Goal: Transaction & Acquisition: Purchase product/service

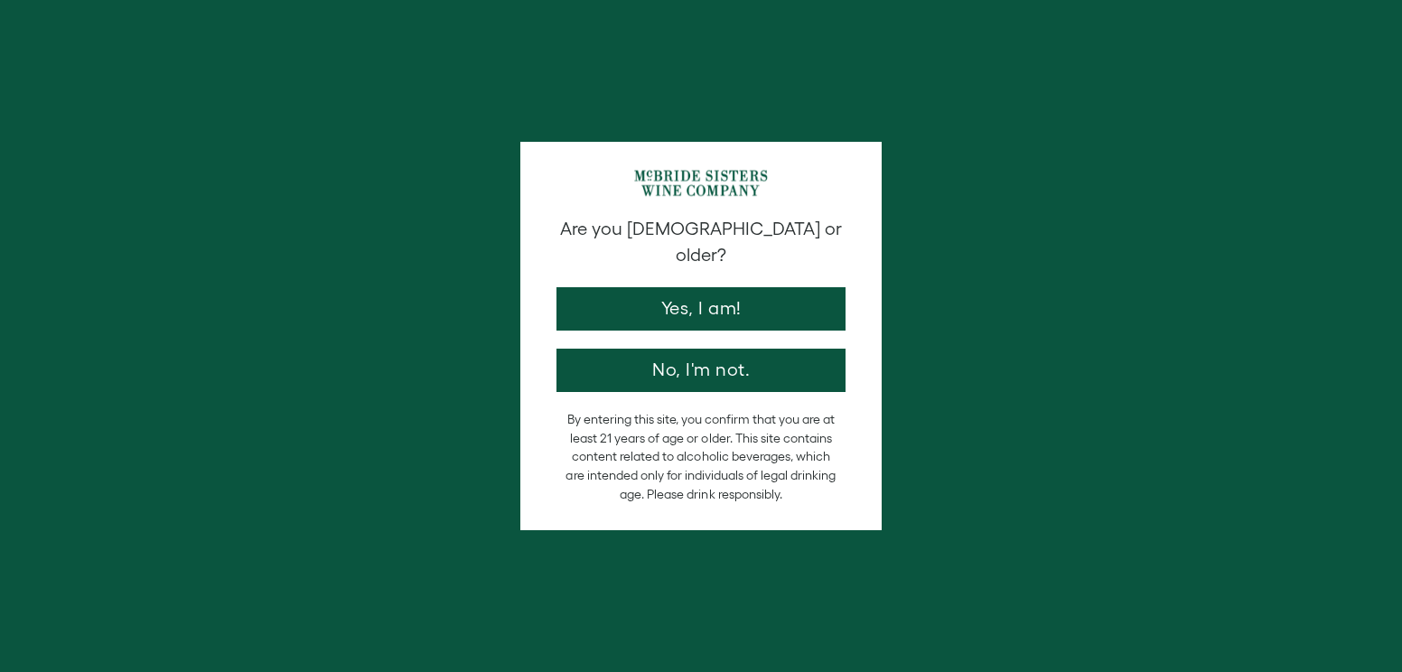
click at [734, 295] on button "Yes, I am!" at bounding box center [700, 308] width 289 height 43
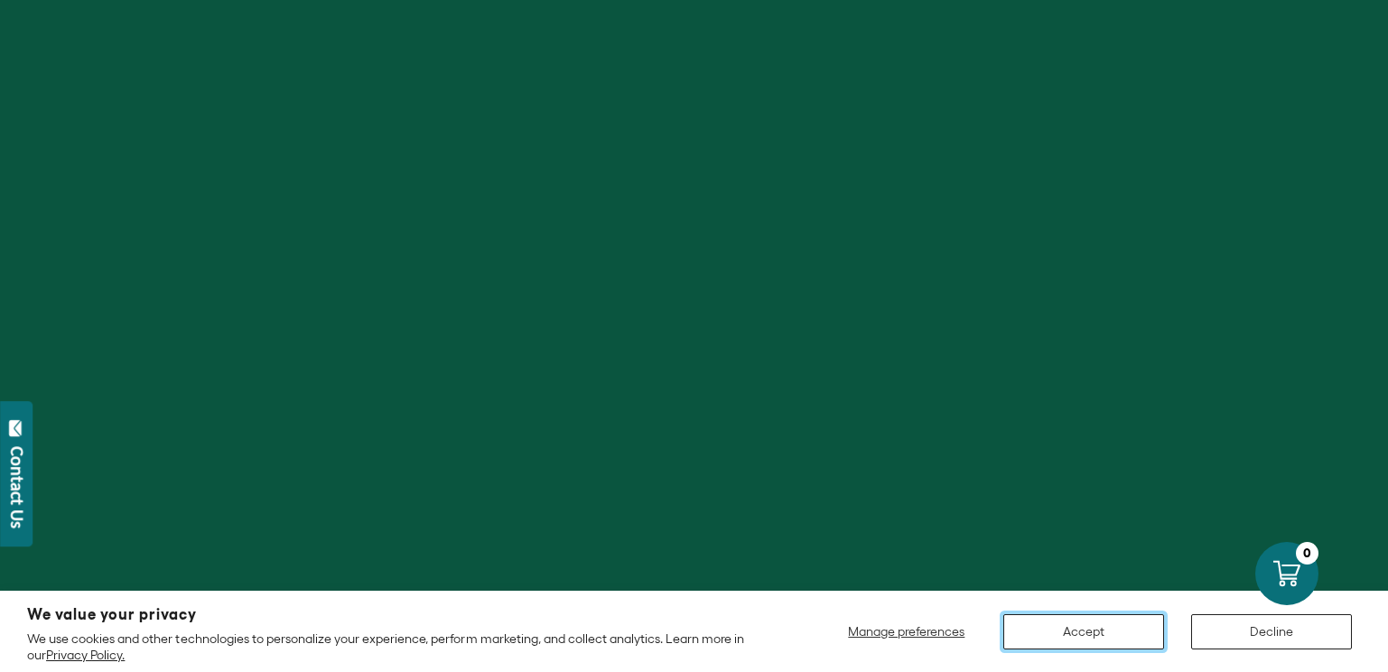
click at [1112, 634] on button "Accept" at bounding box center [1084, 631] width 161 height 35
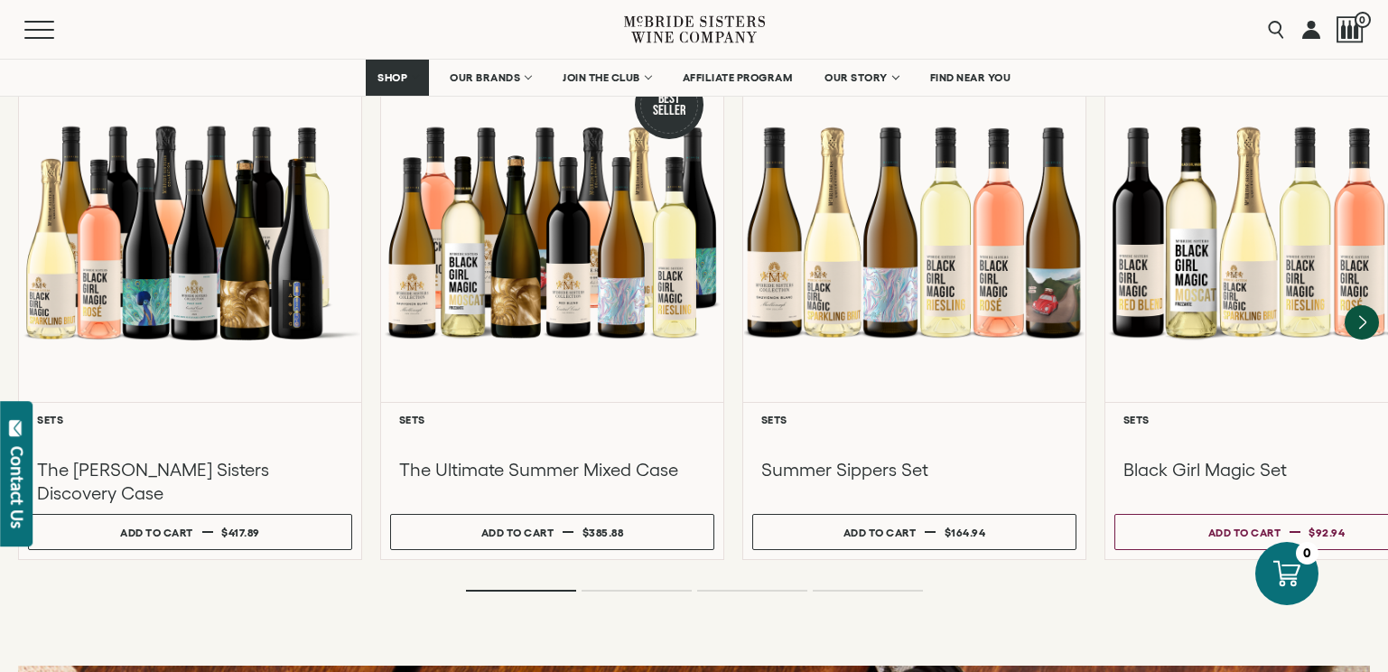
scroll to position [1075, 0]
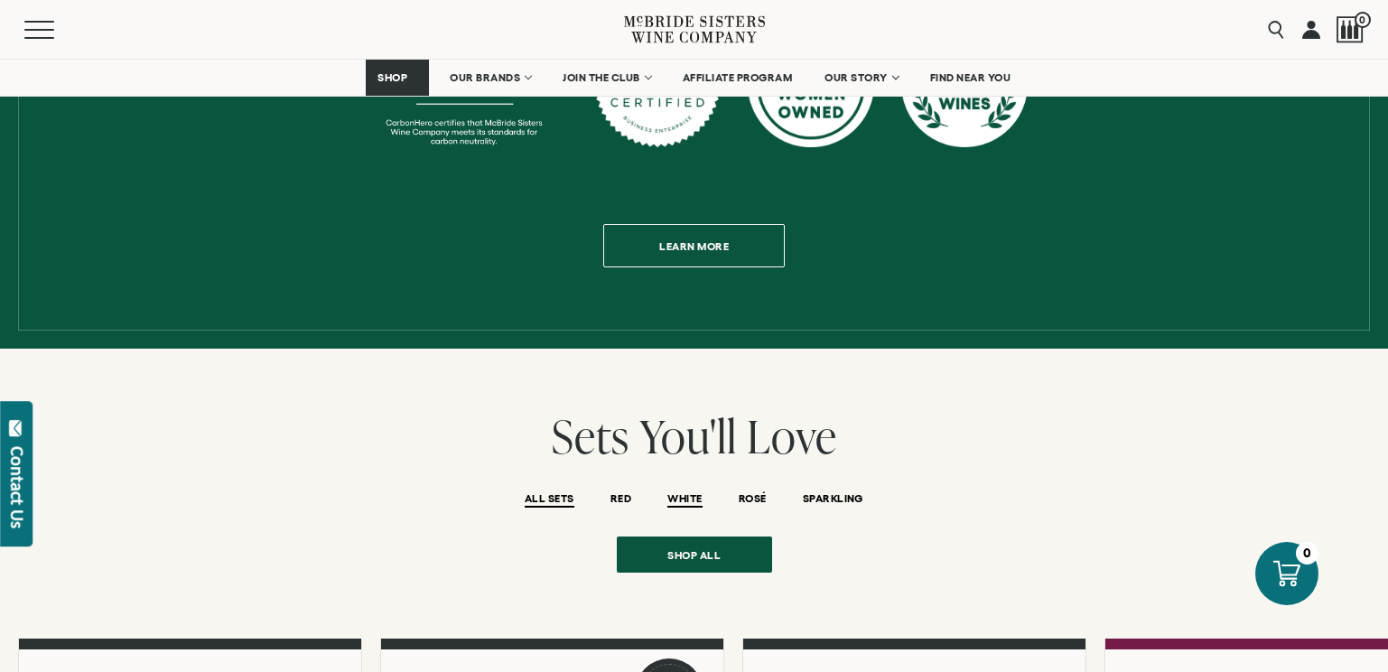
click at [692, 492] on span "WHITE" at bounding box center [685, 499] width 34 height 15
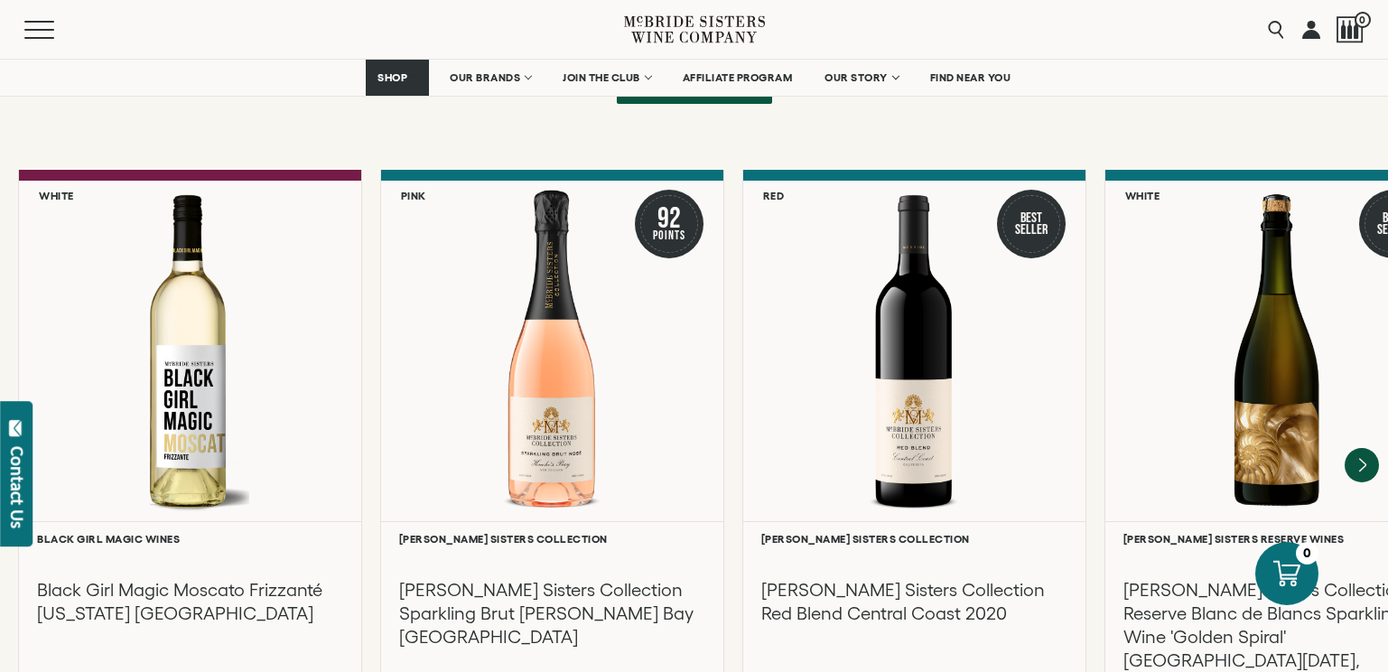
scroll to position [3843, 0]
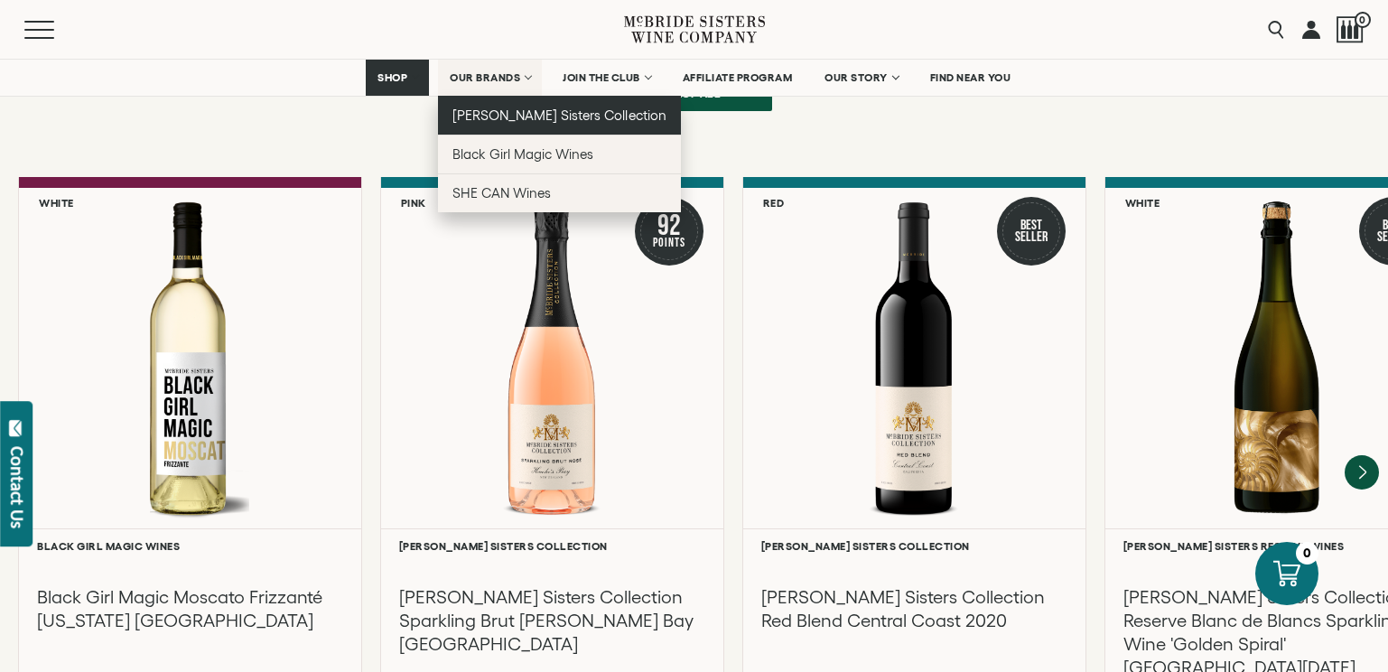
click at [527, 108] on span "[PERSON_NAME] Sisters Collection" at bounding box center [560, 114] width 214 height 15
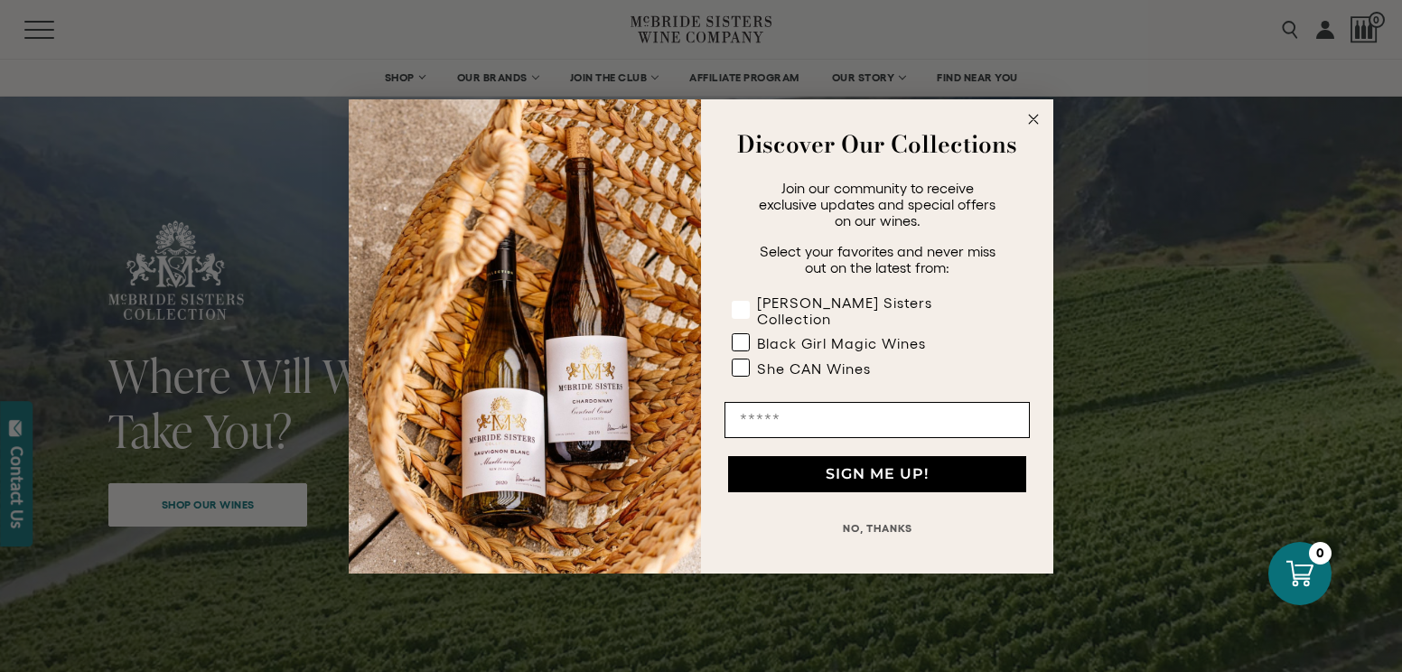
click at [860, 305] on div "[PERSON_NAME] Sisters Collection" at bounding box center [875, 310] width 237 height 33
click at [966, 417] on input "Email" at bounding box center [876, 420] width 305 height 36
type input "**********"
click at [916, 472] on button "SIGN ME UP!" at bounding box center [877, 474] width 298 height 36
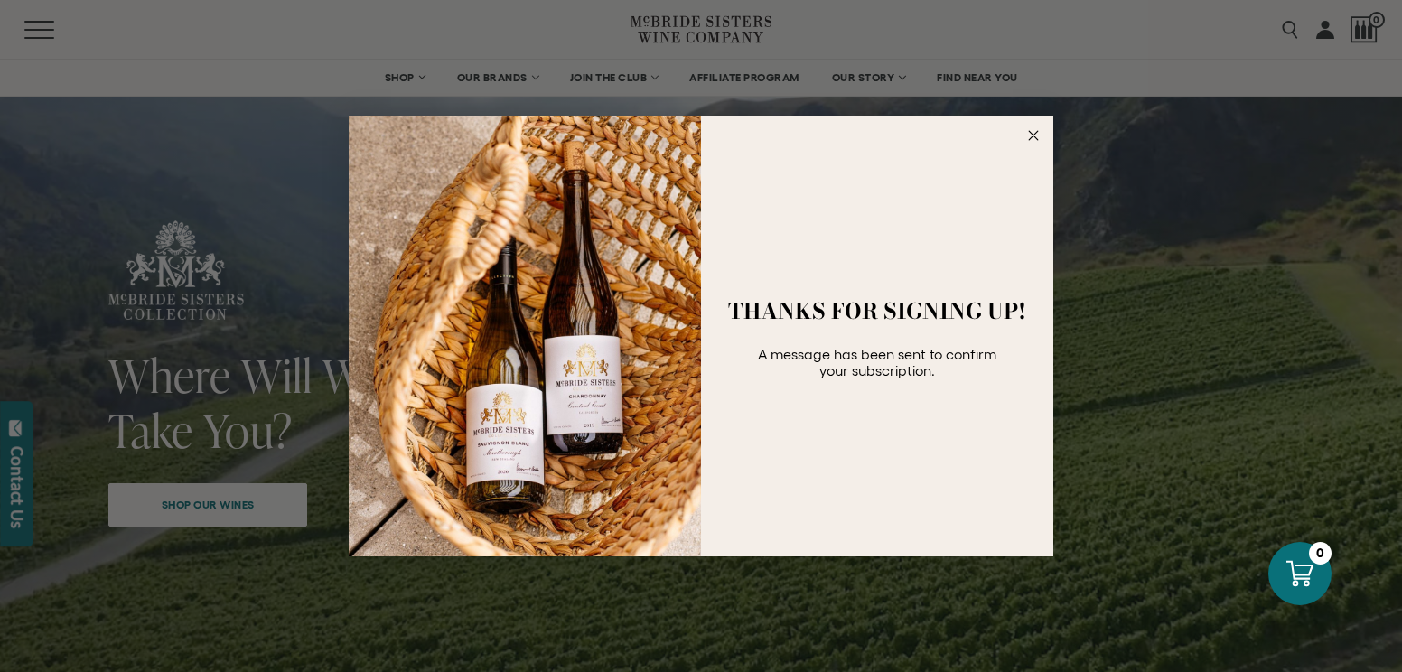
click at [1032, 139] on circle "Close dialog" at bounding box center [1033, 136] width 21 height 21
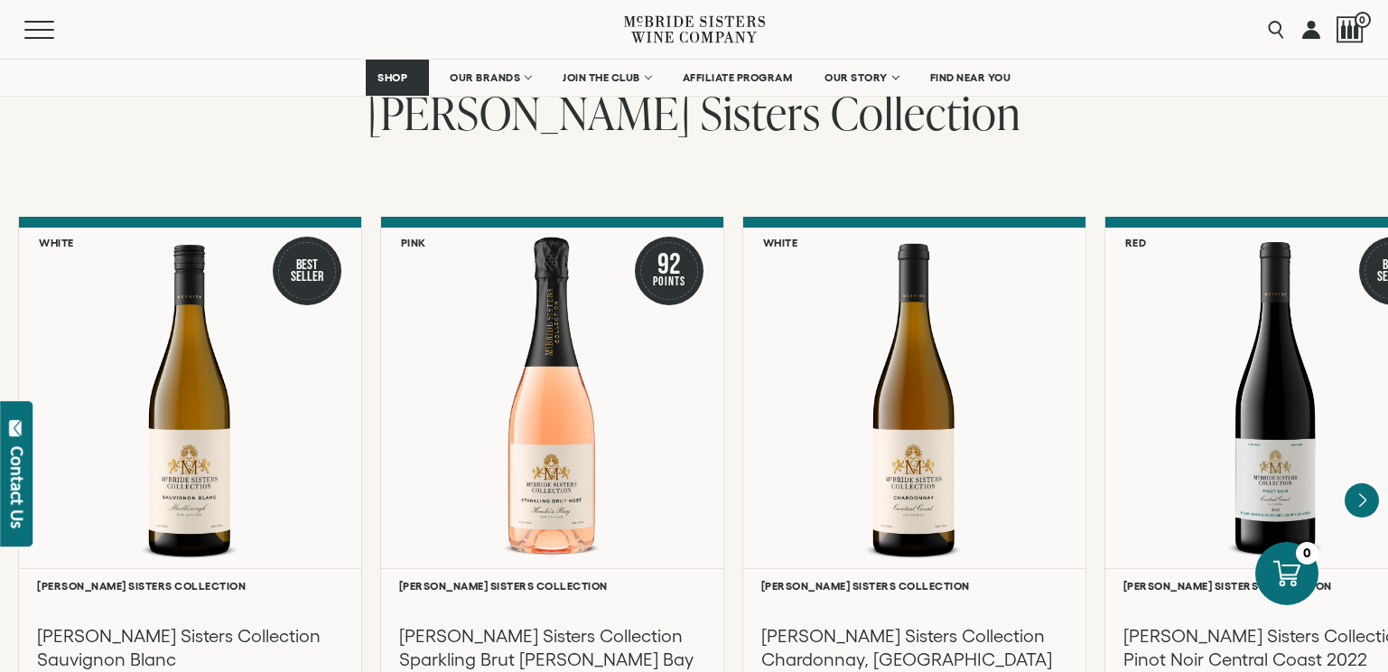
scroll to position [1455, 0]
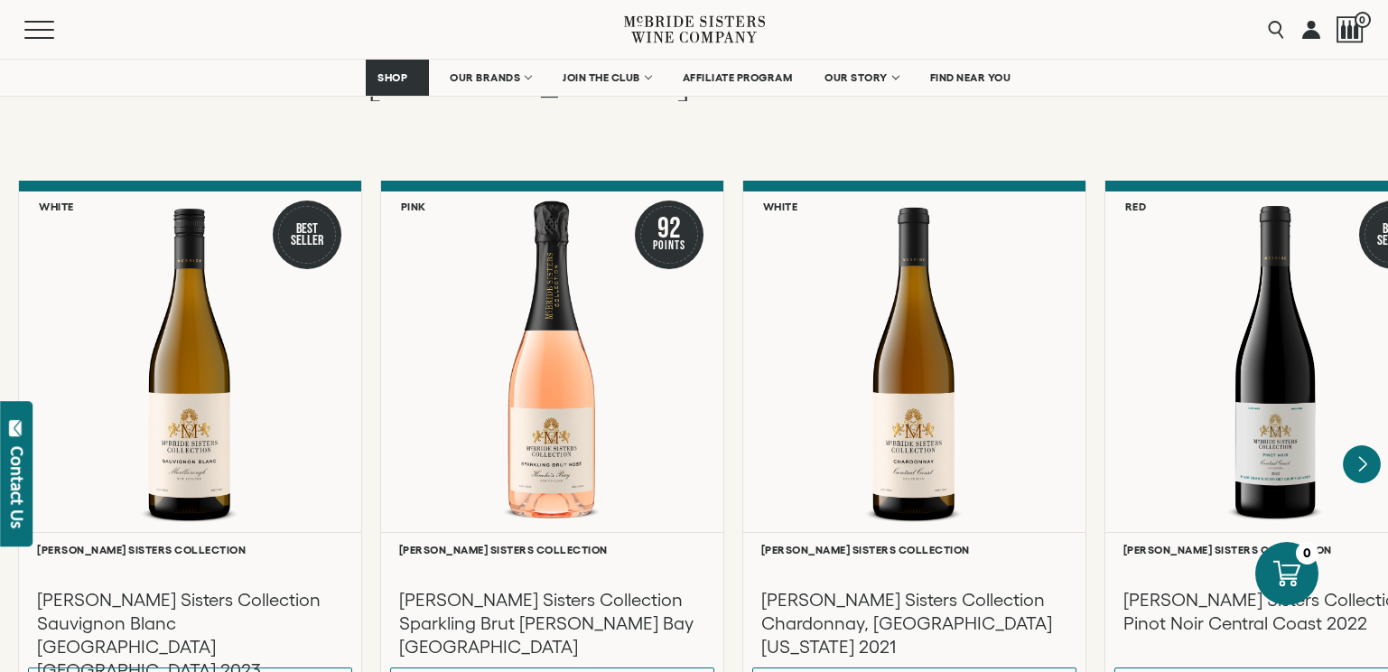
click at [1356, 449] on icon "Next" at bounding box center [1362, 464] width 38 height 38
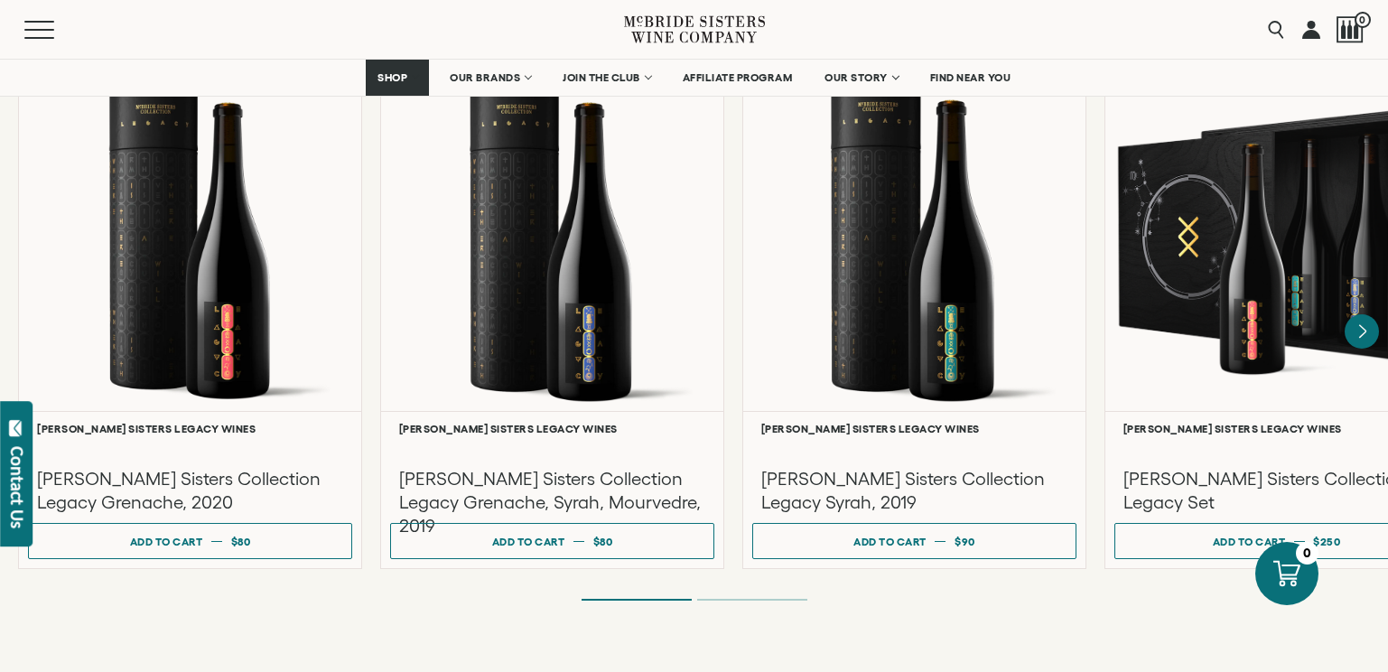
scroll to position [4789, 0]
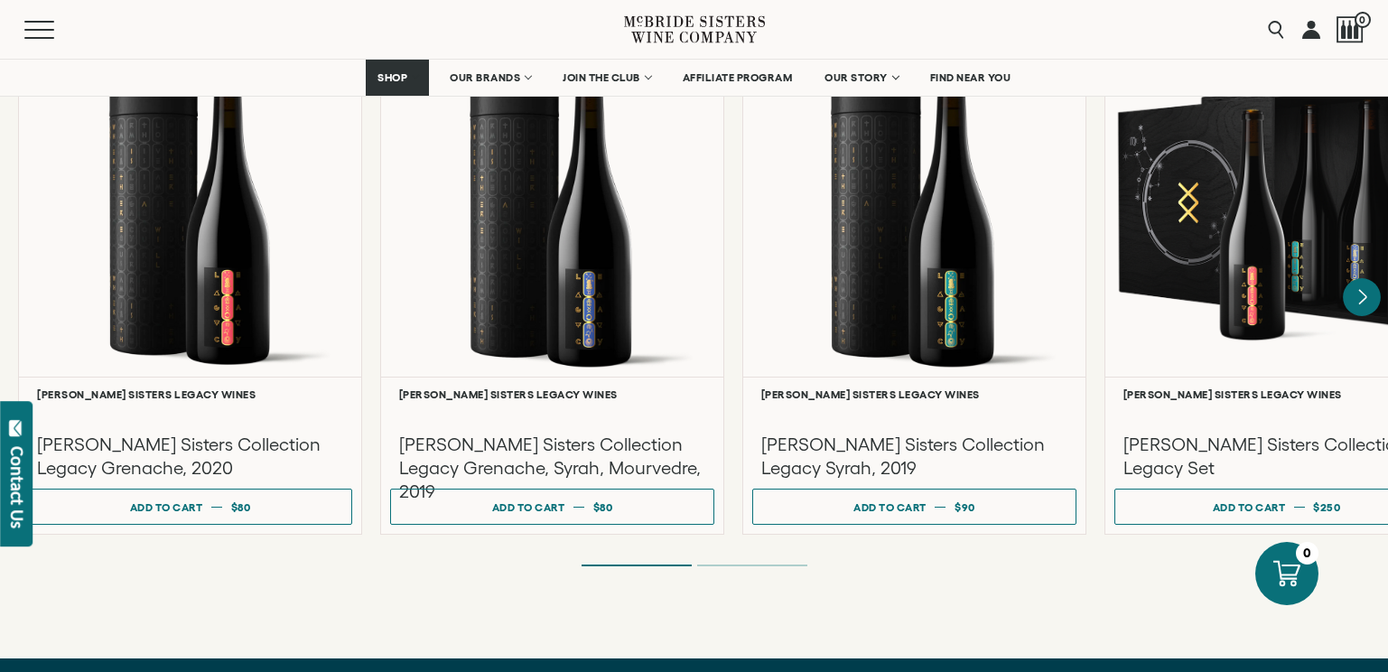
click at [1361, 278] on icon "Next" at bounding box center [1362, 297] width 38 height 38
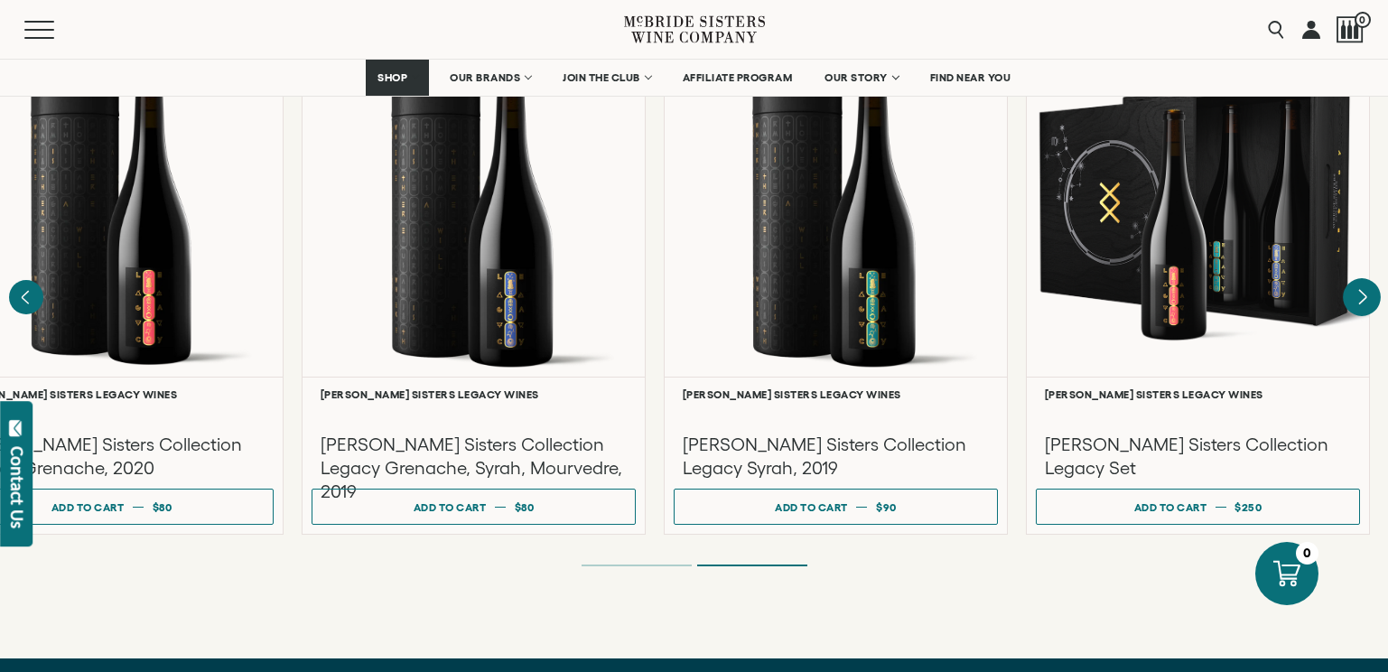
click at [1361, 269] on div at bounding box center [1198, 206] width 342 height 341
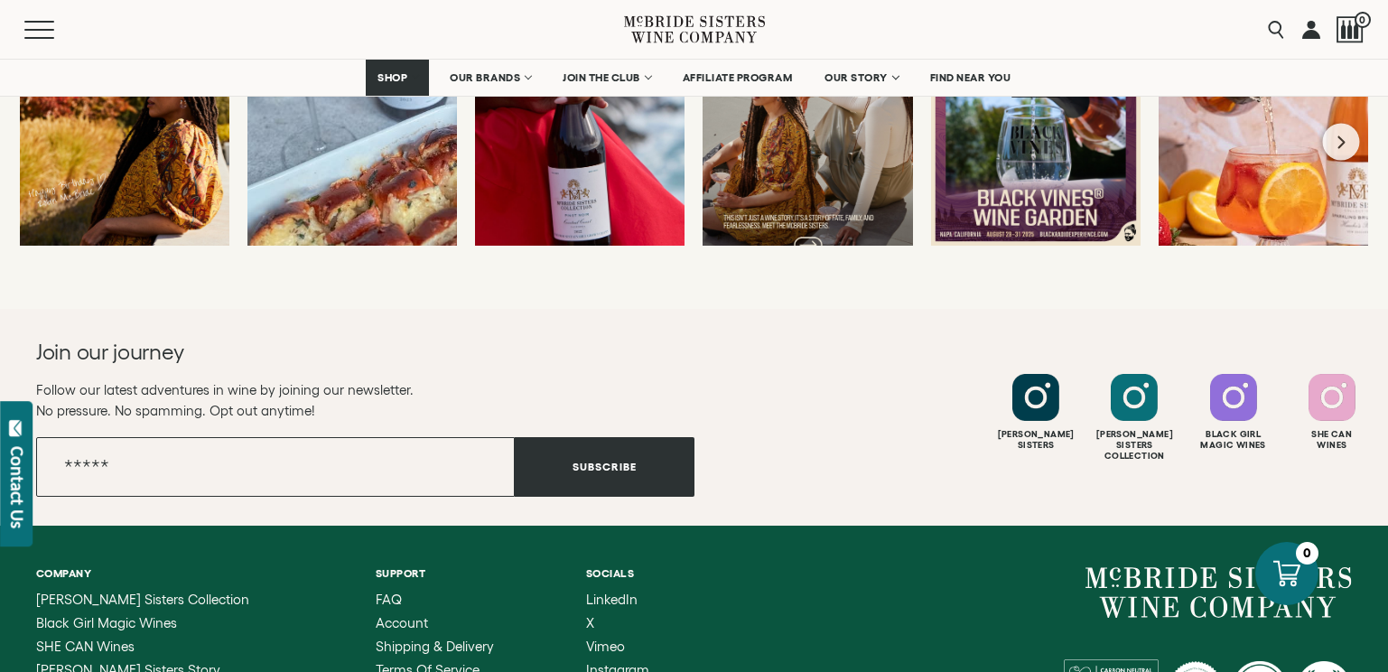
scroll to position [7991, 0]
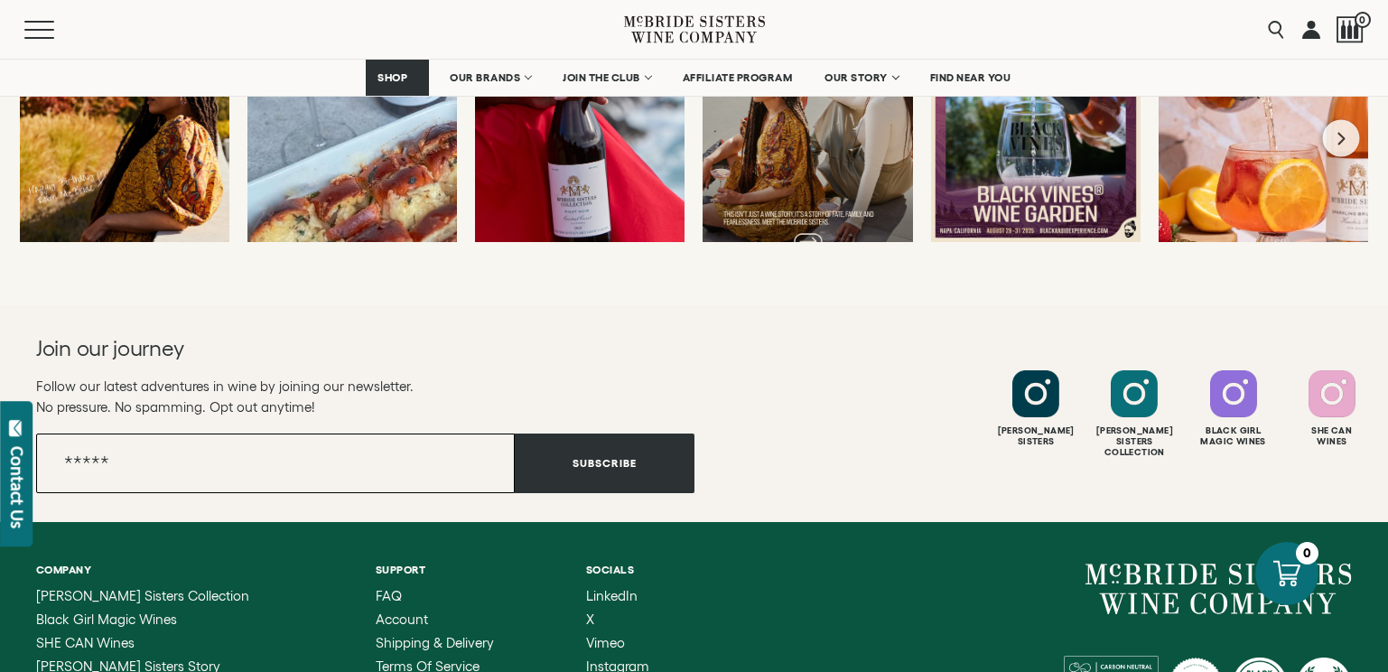
click at [193, 434] on input "Email" at bounding box center [275, 464] width 479 height 60
type input "**********"
click at [642, 436] on button "Subscribe" at bounding box center [605, 464] width 180 height 60
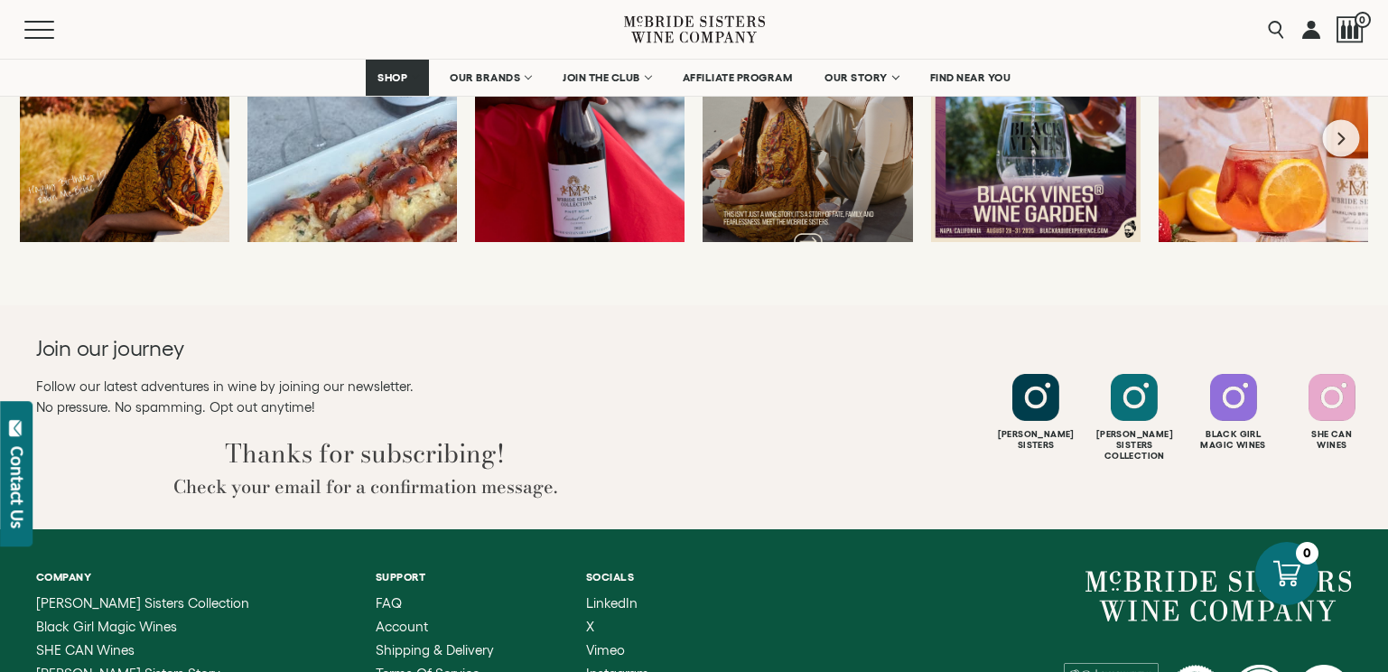
scroll to position [8270, 0]
